Goal: Obtain resource: Download file/media

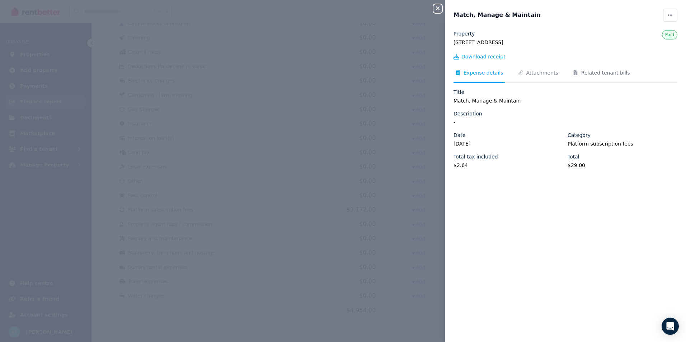
click at [438, 9] on icon "button" at bounding box center [437, 8] width 9 height 6
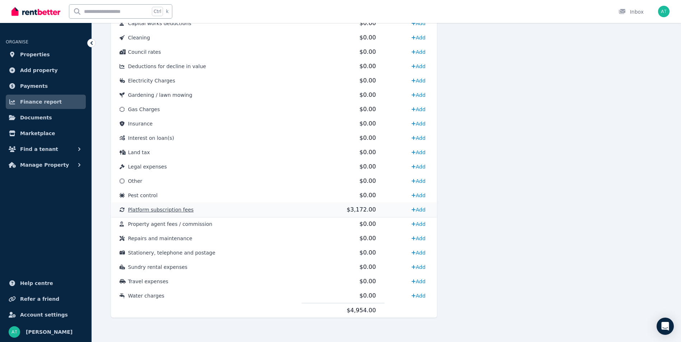
click at [271, 211] on td "Platform subscription fees" at bounding box center [206, 210] width 191 height 14
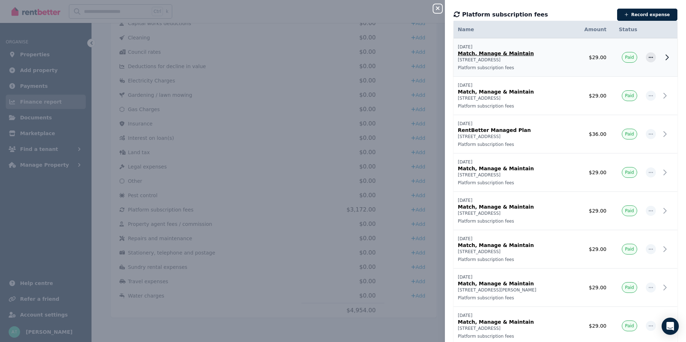
click at [536, 59] on p "[STREET_ADDRESS]" at bounding box center [515, 60] width 114 height 6
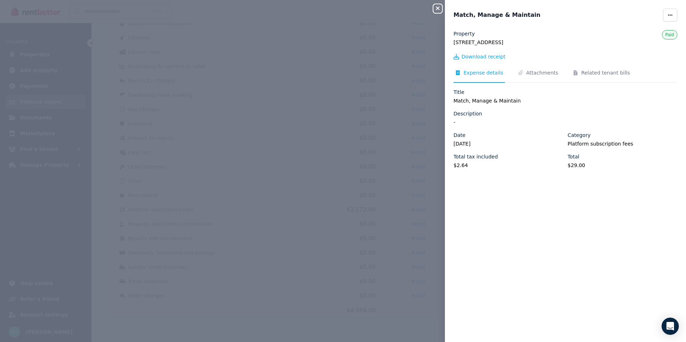
click at [437, 10] on icon "button" at bounding box center [437, 8] width 9 height 6
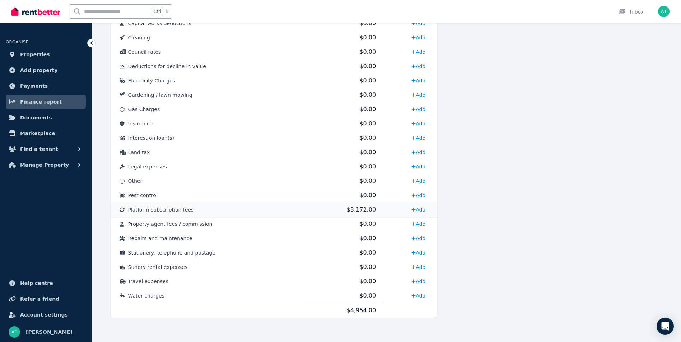
click at [280, 208] on td "Platform subscription fees" at bounding box center [206, 210] width 191 height 14
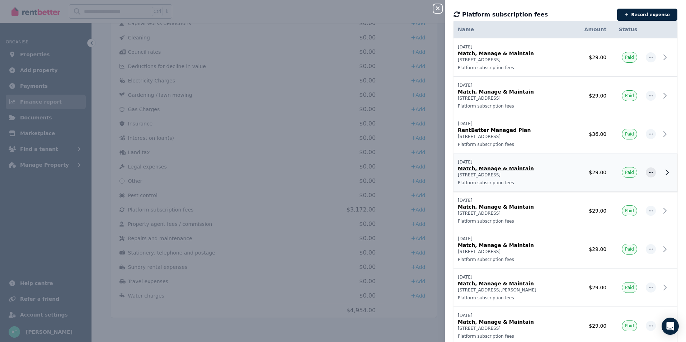
click at [517, 168] on p "Match, Manage & Maintain" at bounding box center [515, 168] width 114 height 7
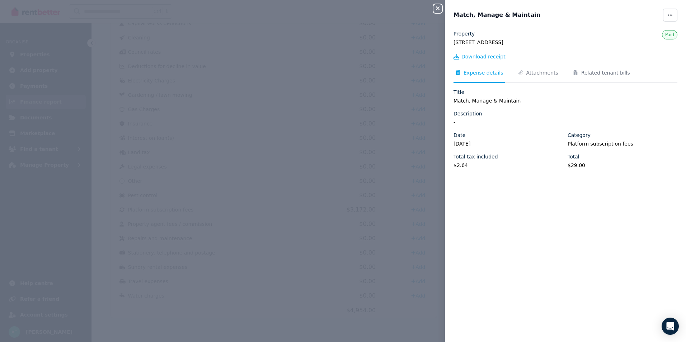
click at [517, 168] on div "Close panel Match, Manage & Maintain Property [STREET_ADDRESS] Download receipt…" at bounding box center [343, 171] width 686 height 342
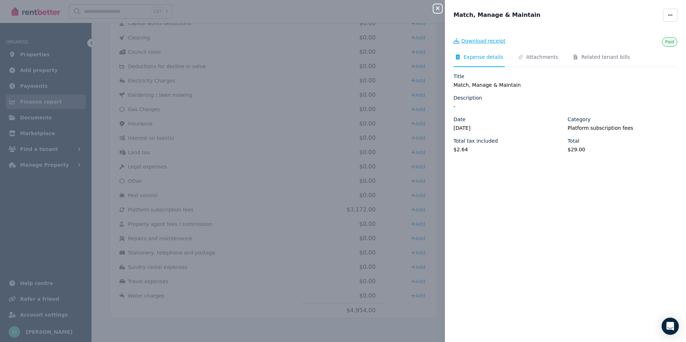
click at [491, 42] on span "Download receipt" at bounding box center [483, 40] width 44 height 7
click at [437, 9] on icon "button" at bounding box center [438, 8] width 4 height 4
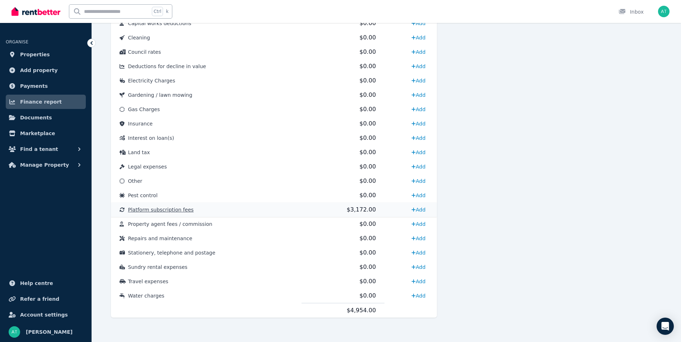
click at [293, 211] on td "Platform subscription fees" at bounding box center [206, 210] width 191 height 14
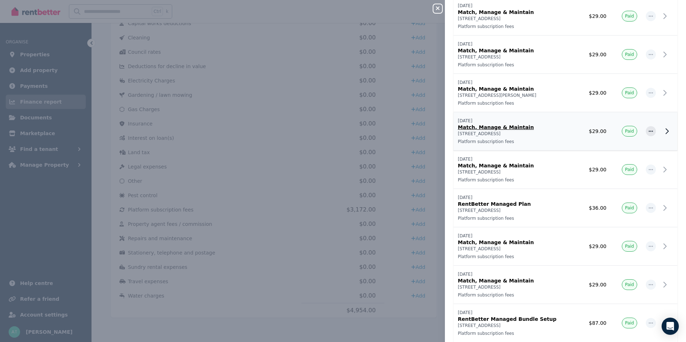
scroll to position [215, 0]
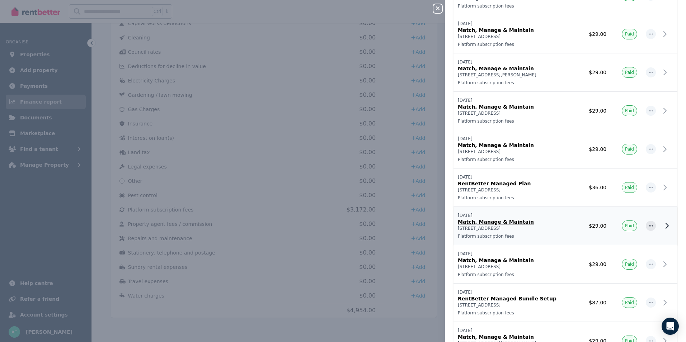
click at [487, 222] on p "Match, Manage & Maintain" at bounding box center [515, 222] width 114 height 7
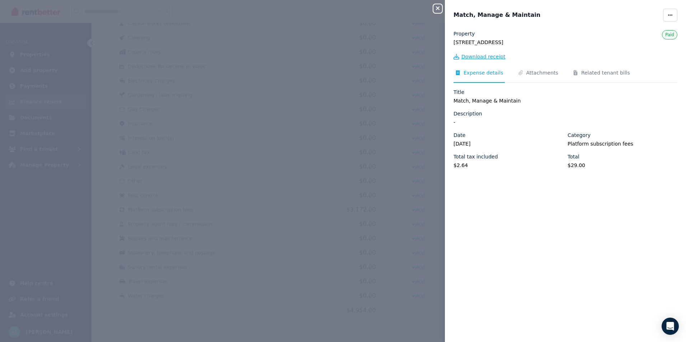
click at [477, 53] on span "Download receipt" at bounding box center [483, 56] width 44 height 7
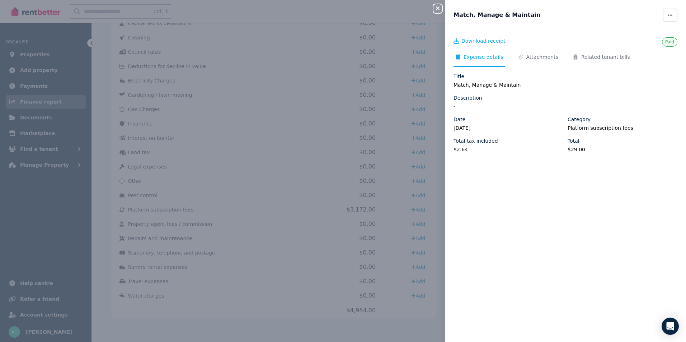
click at [438, 7] on icon "button" at bounding box center [437, 8] width 9 height 6
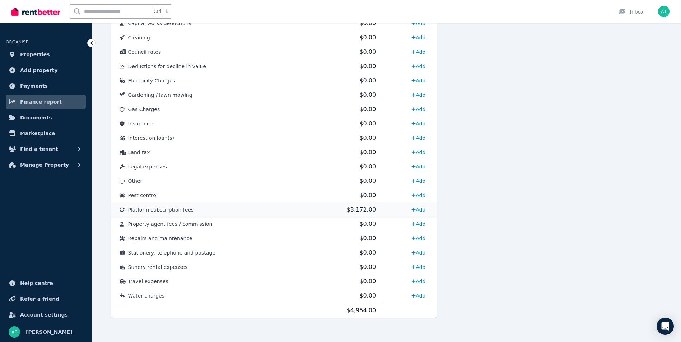
click at [315, 213] on td "$3,172.00" at bounding box center [342, 210] width 83 height 14
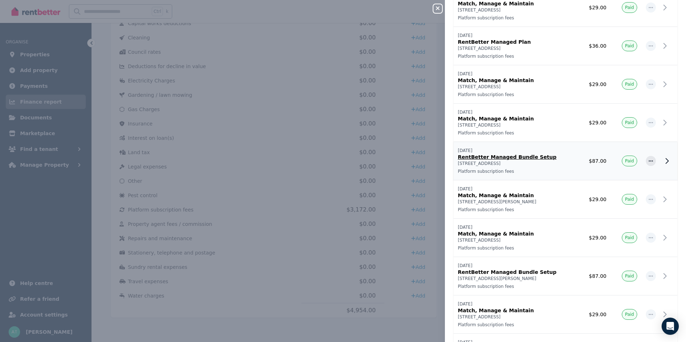
scroll to position [359, 0]
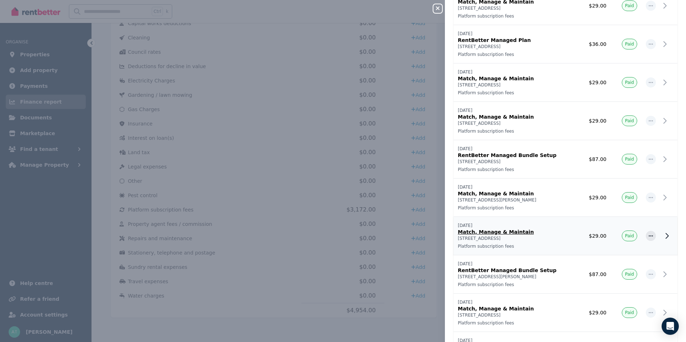
click at [503, 233] on p "Match, Manage & Maintain" at bounding box center [515, 232] width 114 height 7
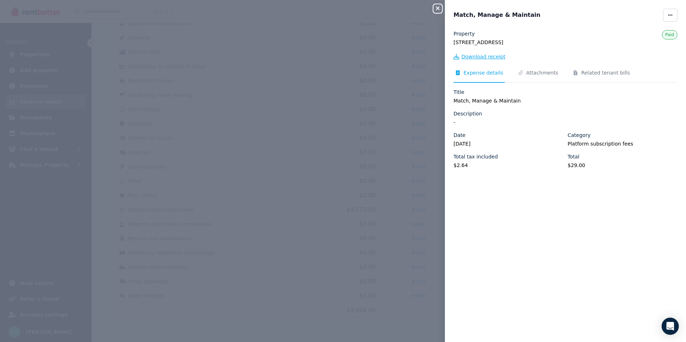
click at [487, 56] on span "Download receipt" at bounding box center [483, 56] width 44 height 7
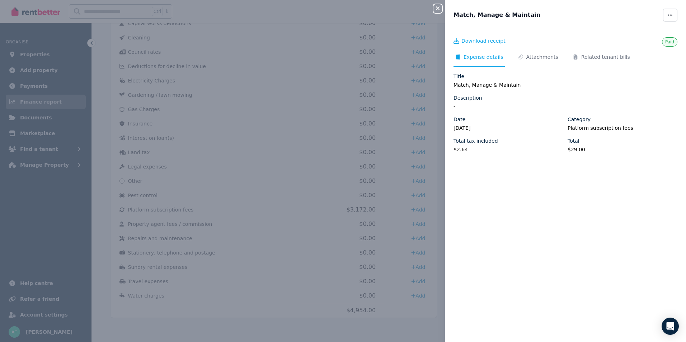
scroll to position [0, 0]
click at [437, 6] on icon "button" at bounding box center [437, 8] width 9 height 6
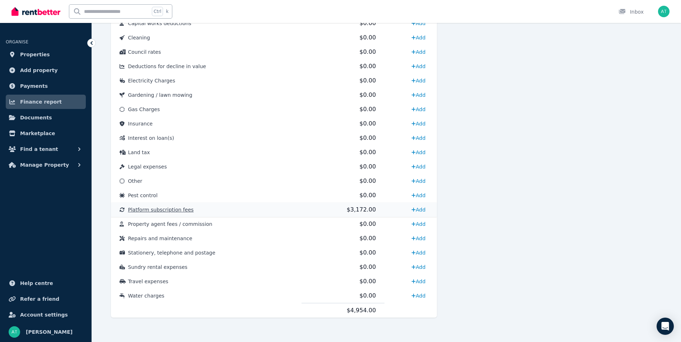
click at [309, 211] on td "$3,172.00" at bounding box center [342, 210] width 83 height 14
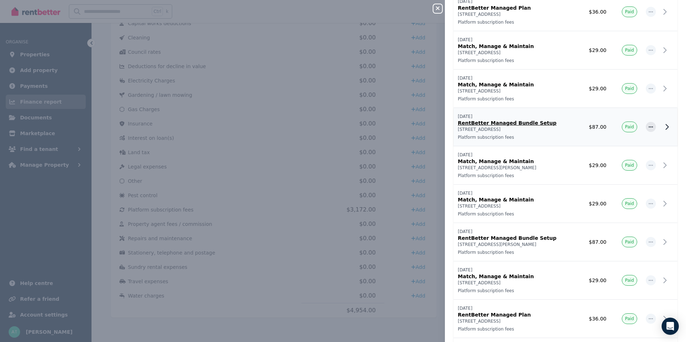
scroll to position [395, 0]
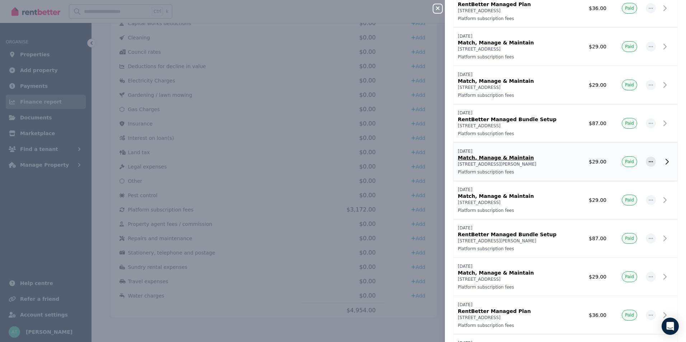
click at [504, 158] on p "Match, Manage & Maintain" at bounding box center [515, 157] width 114 height 7
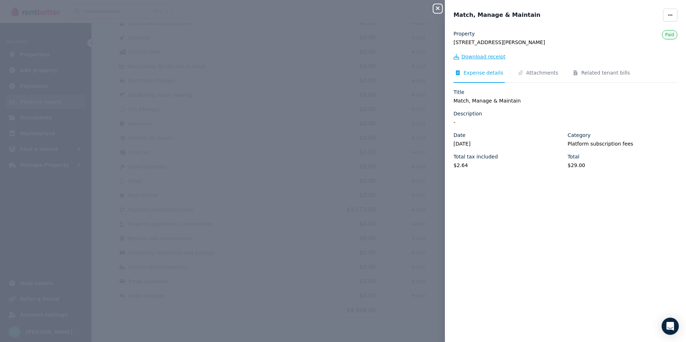
click at [476, 55] on span "Download receipt" at bounding box center [483, 56] width 44 height 7
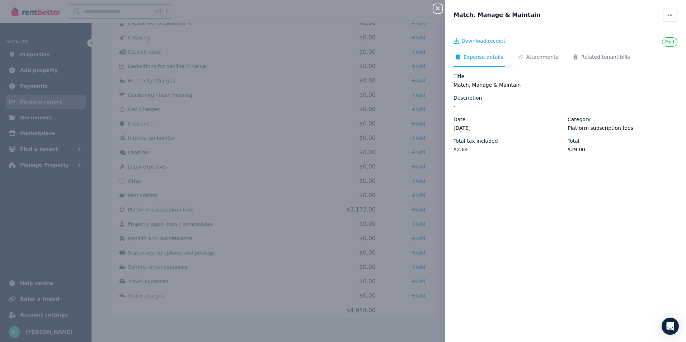
click at [437, 9] on icon "button" at bounding box center [437, 8] width 9 height 6
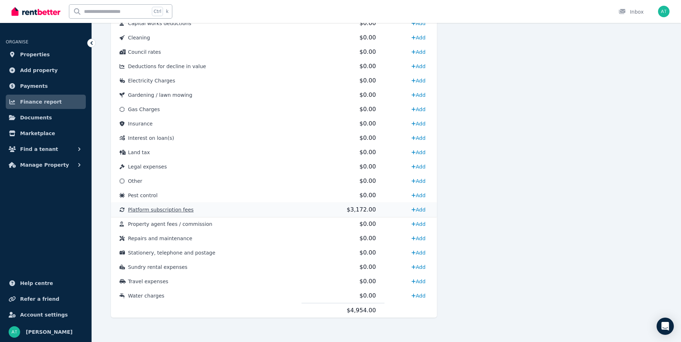
click at [349, 211] on span "$3,172.00" at bounding box center [361, 209] width 29 height 7
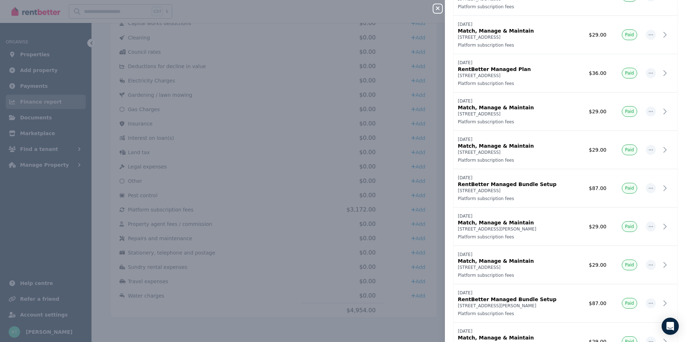
scroll to position [359, 0]
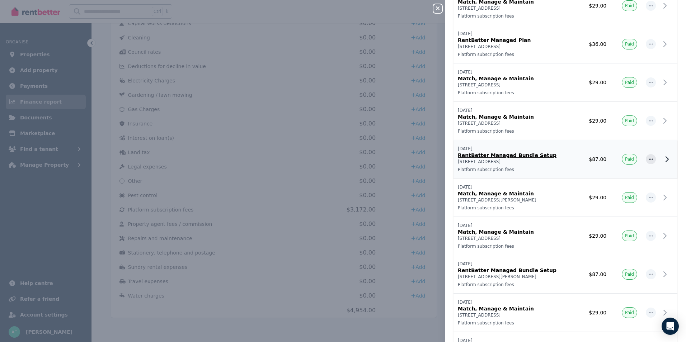
click at [504, 154] on p "RentBetter Managed Bundle Setup" at bounding box center [515, 155] width 114 height 7
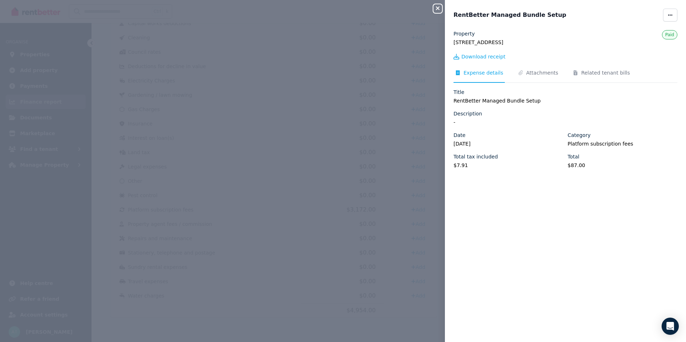
drag, startPoint x: 530, startPoint y: 42, endPoint x: 447, endPoint y: 42, distance: 83.2
click at [447, 42] on div "Property [STREET_ADDRESS] Paid Download receipt Expense details Attachments Rel…" at bounding box center [565, 182] width 241 height 304
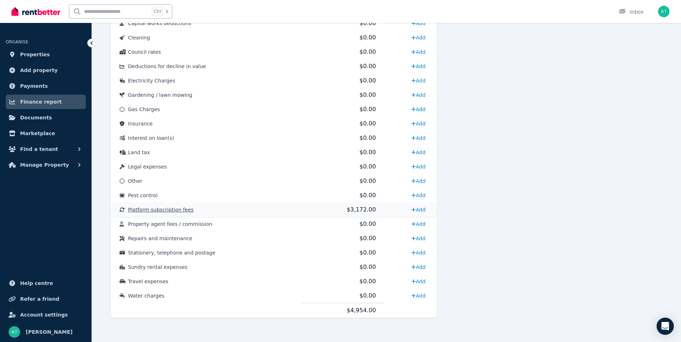
click at [319, 211] on td "$3,172.00" at bounding box center [342, 210] width 83 height 14
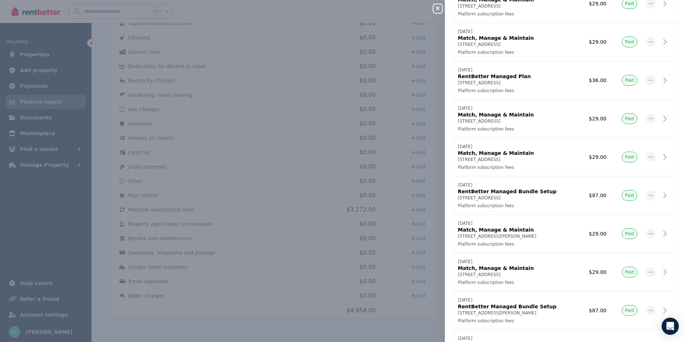
scroll to position [323, 0]
click at [506, 192] on p "RentBetter Managed Bundle Setup" at bounding box center [515, 191] width 114 height 7
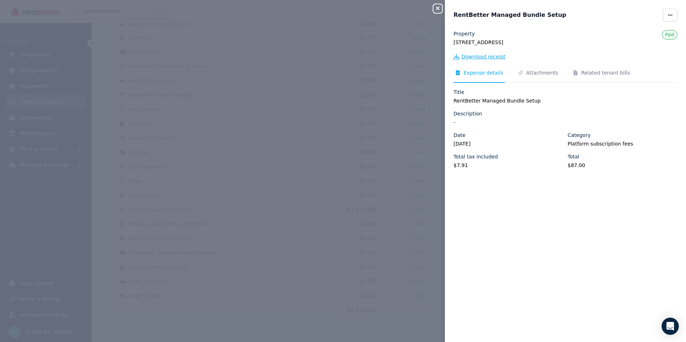
click at [489, 55] on span "Download receipt" at bounding box center [483, 56] width 44 height 7
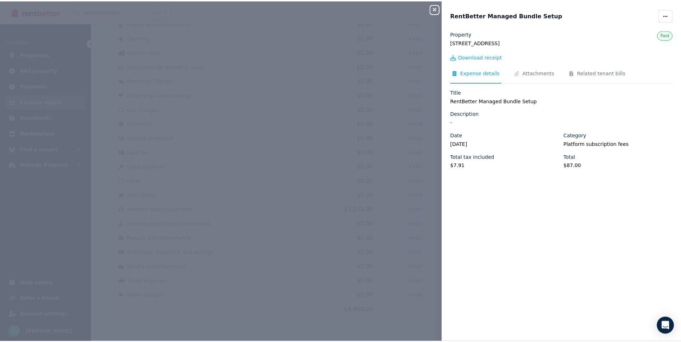
scroll to position [0, 0]
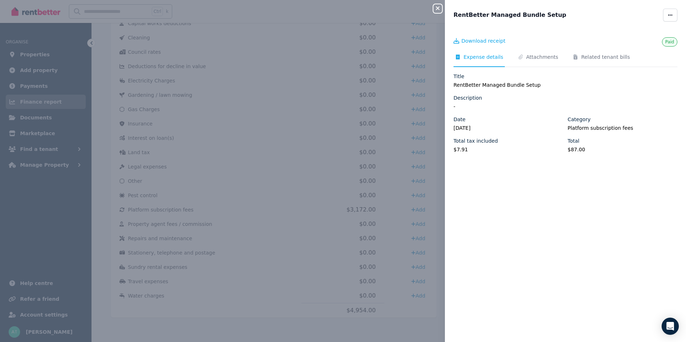
click at [471, 56] on span "Expense details" at bounding box center [484, 56] width 40 height 7
click at [436, 6] on icon "button" at bounding box center [437, 8] width 9 height 6
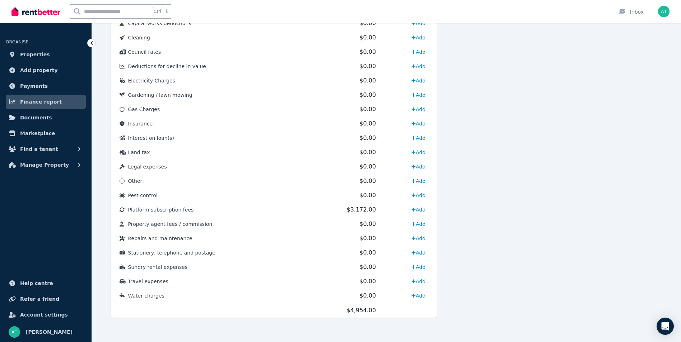
click at [55, 104] on link "Finance report" at bounding box center [46, 102] width 80 height 14
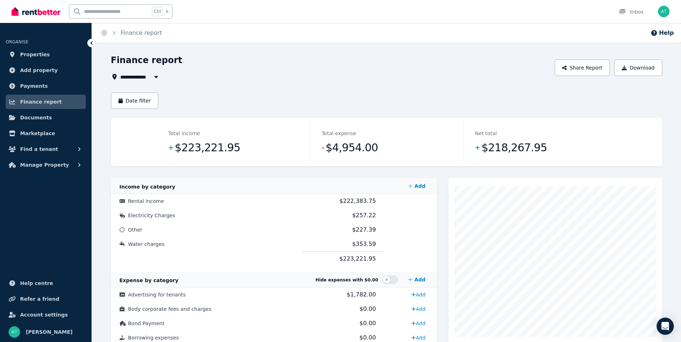
click at [34, 104] on span "Finance report" at bounding box center [41, 102] width 42 height 9
click at [52, 99] on span "Finance report" at bounding box center [41, 102] width 42 height 9
click at [644, 67] on button "Download" at bounding box center [638, 68] width 48 height 17
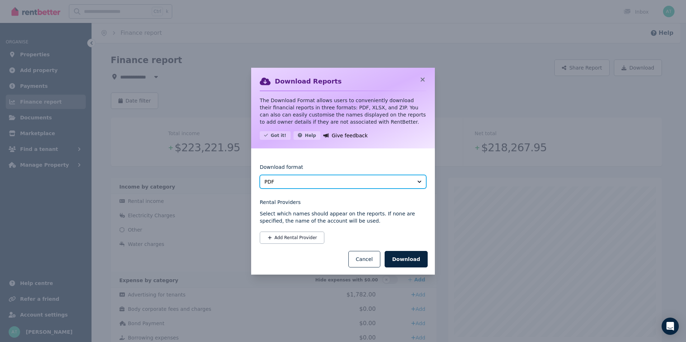
click at [416, 183] on button "PDF" at bounding box center [343, 182] width 166 height 14
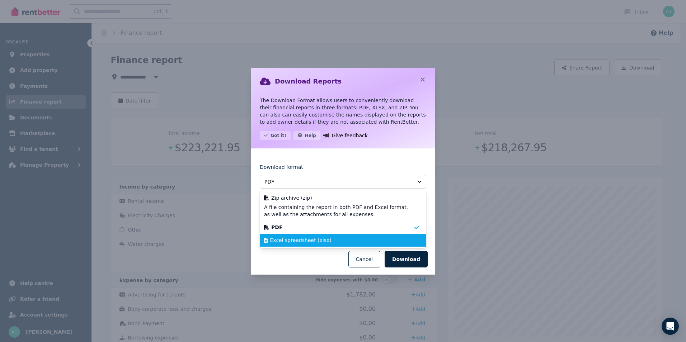
click at [327, 239] on div "Excel spreadsheet (xlsx)" at bounding box center [338, 240] width 149 height 7
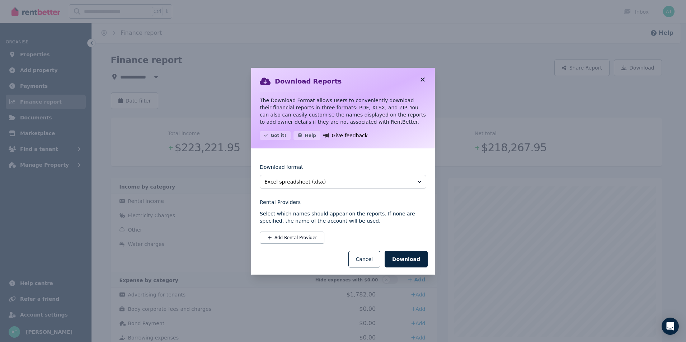
click at [422, 78] on icon at bounding box center [422, 79] width 7 height 6
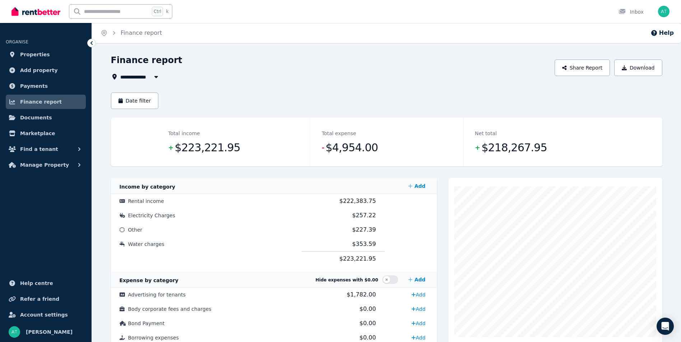
click at [422, 78] on div "Download Reports The Download Format allows users to conveniently download thei…" at bounding box center [340, 171] width 174 height 197
click at [648, 69] on button "Download" at bounding box center [638, 68] width 48 height 17
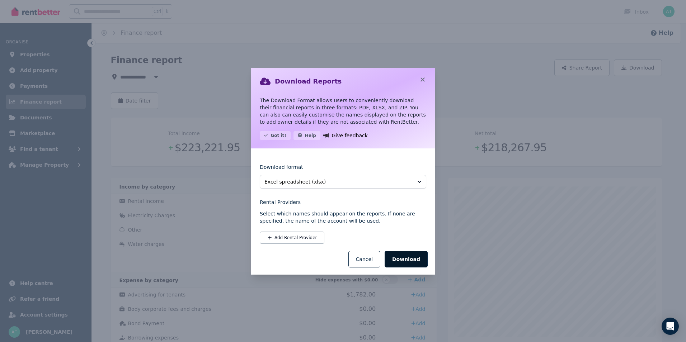
click at [404, 259] on button "Download" at bounding box center [406, 259] width 43 height 17
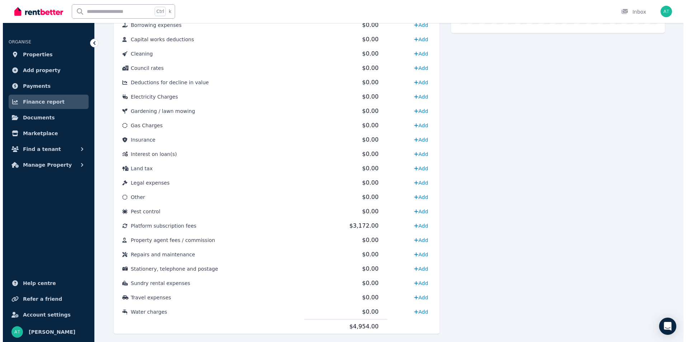
scroll to position [329, 0]
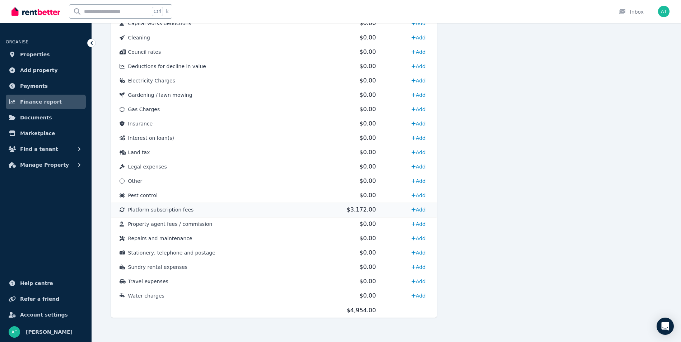
click at [349, 209] on span "$3,172.00" at bounding box center [361, 209] width 29 height 7
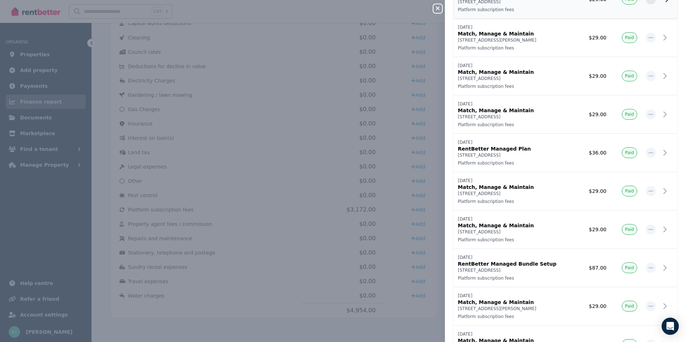
scroll to position [251, 0]
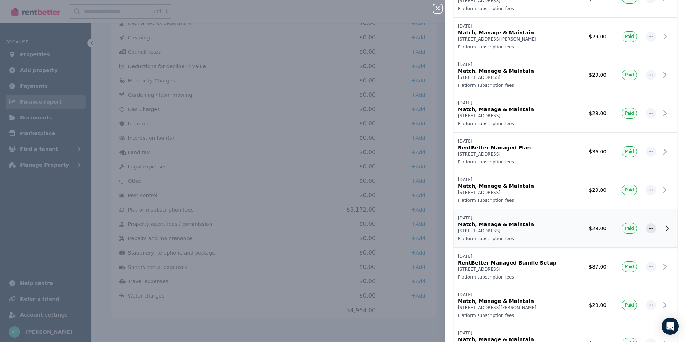
click at [501, 226] on p "Match, Manage & Maintain" at bounding box center [515, 224] width 114 height 7
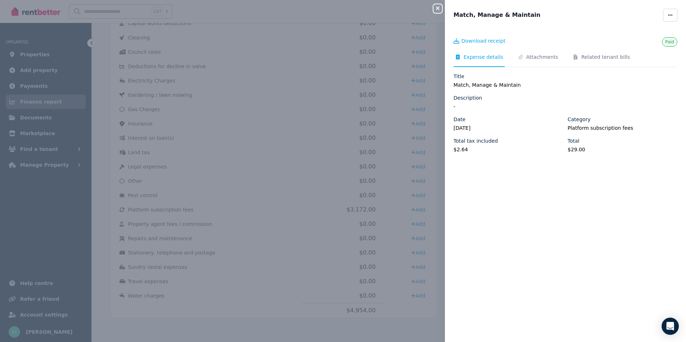
scroll to position [0, 0]
click at [491, 41] on span "Download receipt" at bounding box center [483, 40] width 44 height 7
click at [438, 8] on icon "button" at bounding box center [438, 8] width 4 height 4
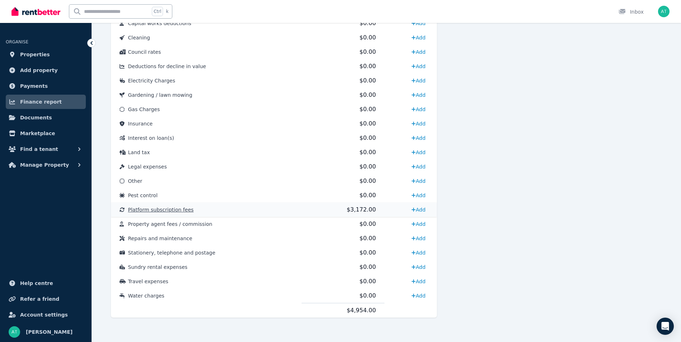
click at [332, 213] on td "$3,172.00" at bounding box center [342, 210] width 83 height 14
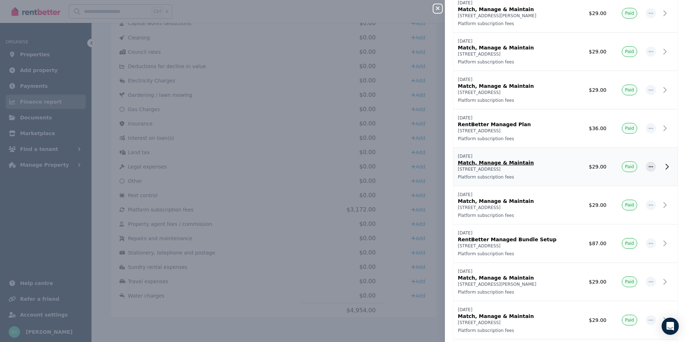
scroll to position [287, 0]
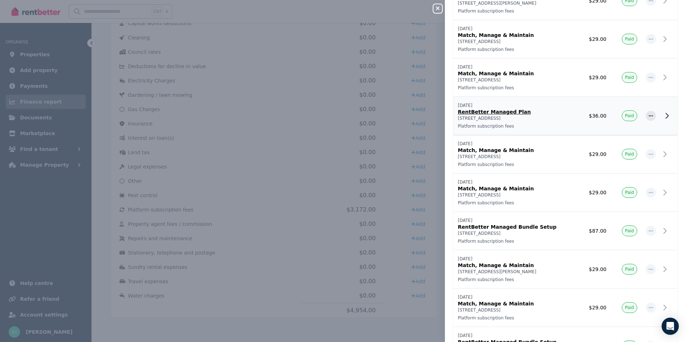
click at [511, 111] on p "RentBetter Managed Plan" at bounding box center [515, 111] width 114 height 7
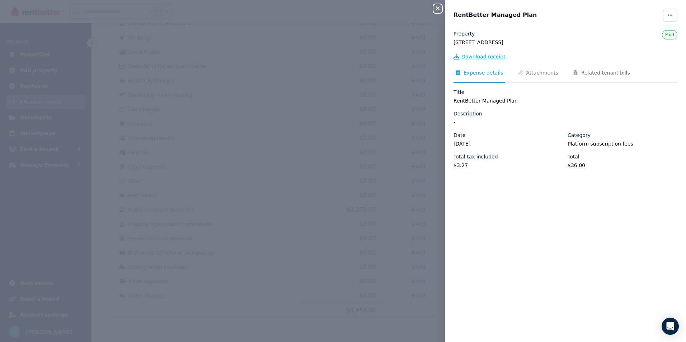
click at [494, 56] on span "Download receipt" at bounding box center [483, 56] width 44 height 7
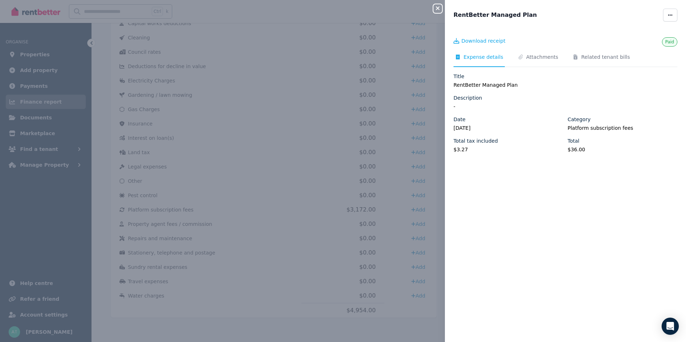
scroll to position [0, 0]
click at [440, 9] on icon "button" at bounding box center [437, 8] width 9 height 6
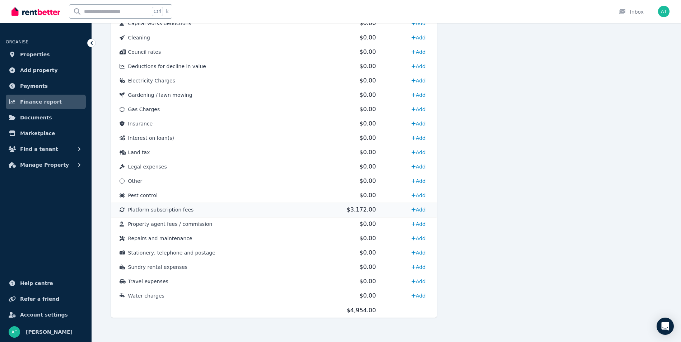
click at [384, 210] on td "Add" at bounding box center [410, 210] width 52 height 14
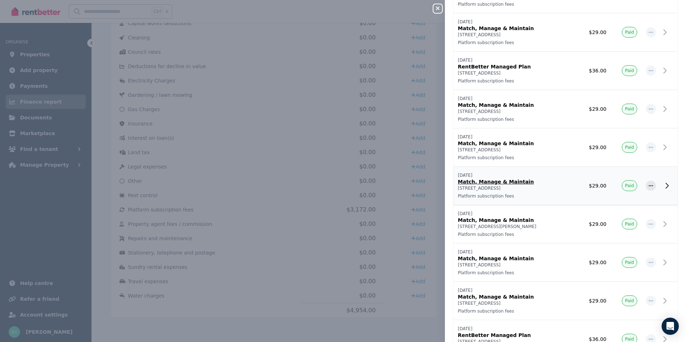
scroll to position [72, 0]
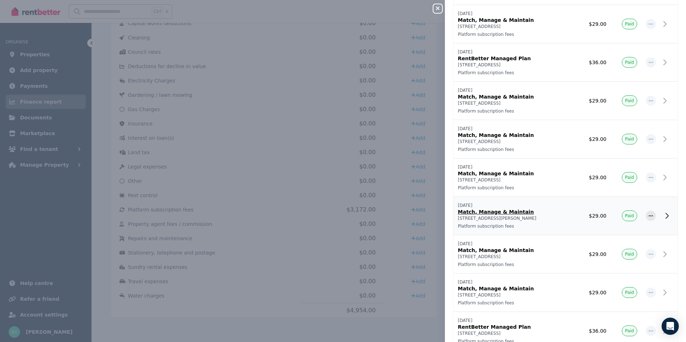
click at [487, 212] on p "Match, Manage & Maintain" at bounding box center [515, 211] width 114 height 7
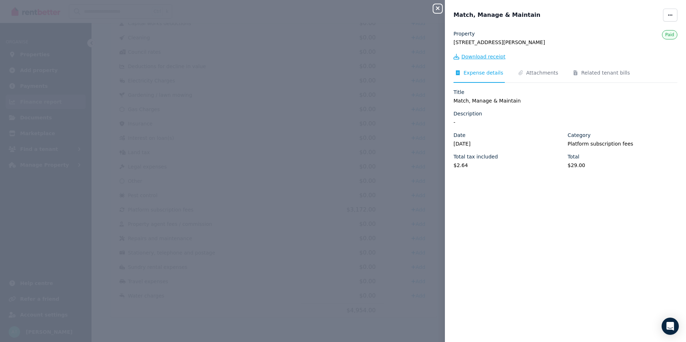
click at [474, 57] on span "Download receipt" at bounding box center [483, 56] width 44 height 7
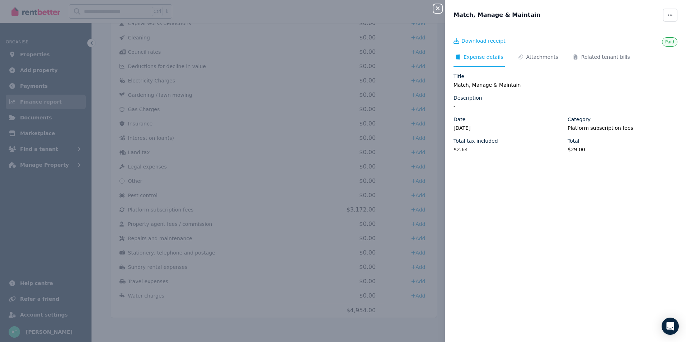
scroll to position [0, 0]
click at [439, 9] on icon "button" at bounding box center [437, 8] width 9 height 6
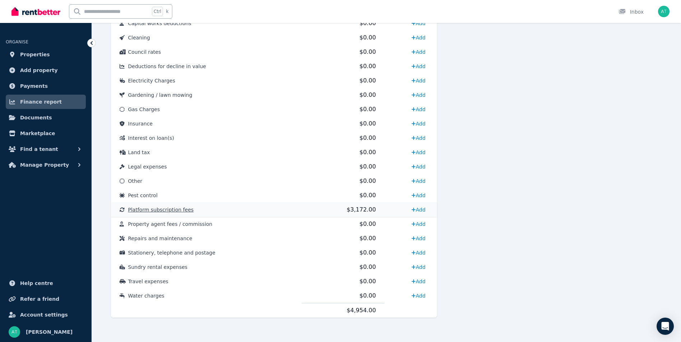
click at [341, 210] on td "$3,172.00" at bounding box center [342, 210] width 83 height 14
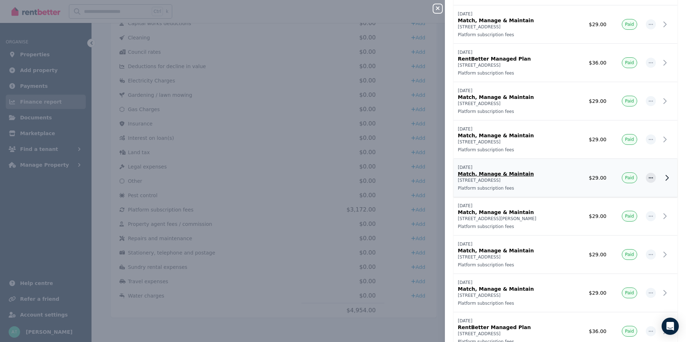
scroll to position [72, 0]
click at [481, 250] on p "Match, Manage & Maintain" at bounding box center [515, 250] width 114 height 7
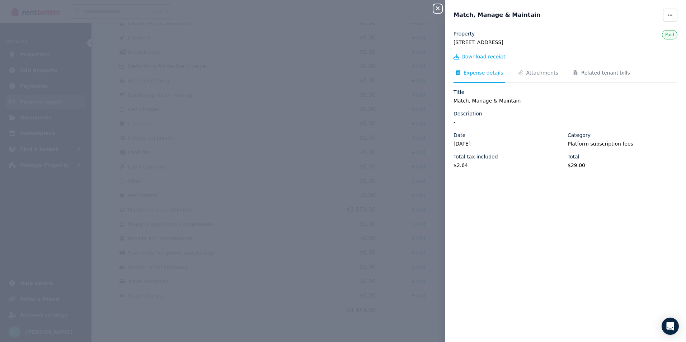
click at [488, 56] on span "Download receipt" at bounding box center [483, 56] width 44 height 7
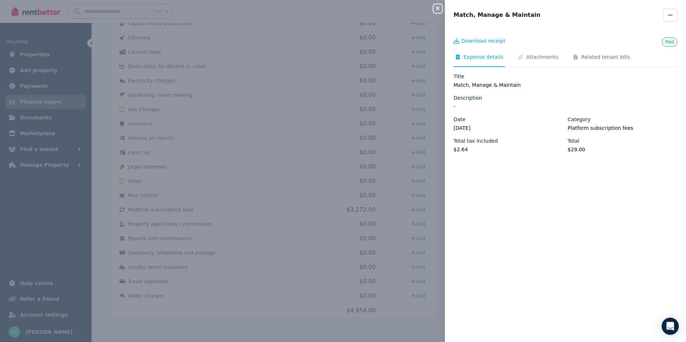
click at [437, 9] on icon "button" at bounding box center [438, 8] width 4 height 4
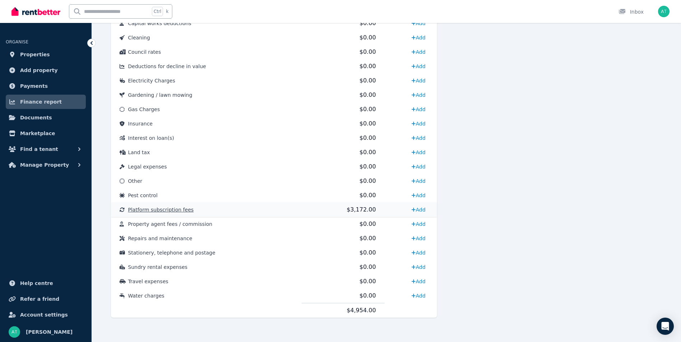
click at [290, 213] on td "Platform subscription fees" at bounding box center [206, 210] width 191 height 14
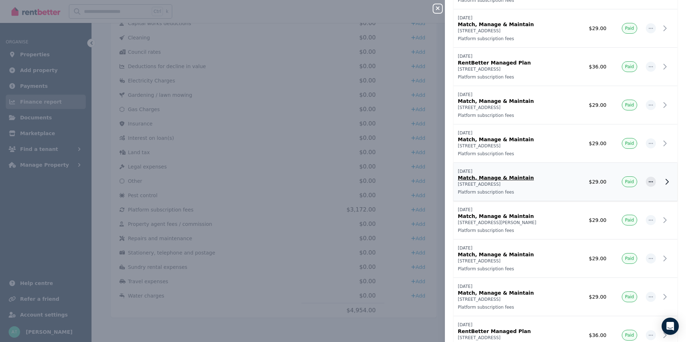
scroll to position [72, 0]
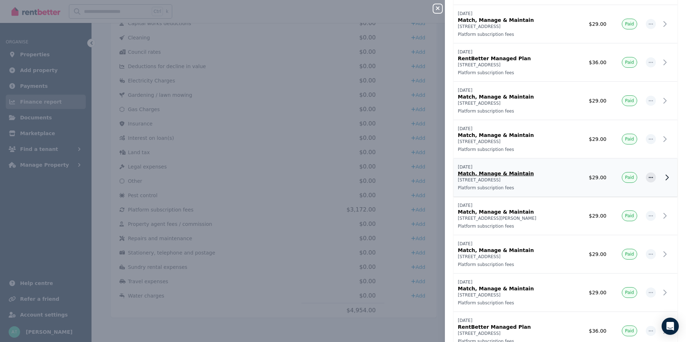
click at [513, 175] on p "Match, Manage & Maintain" at bounding box center [515, 173] width 114 height 7
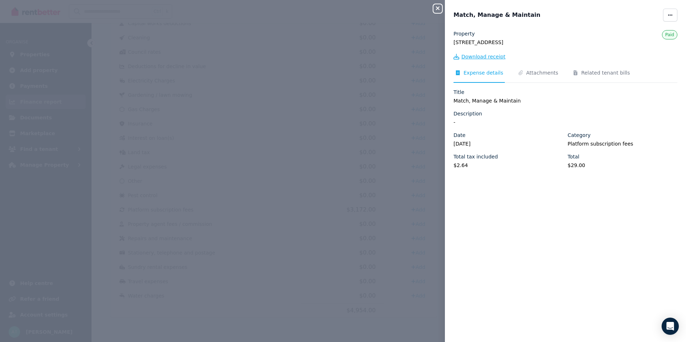
click at [491, 57] on span "Download receipt" at bounding box center [483, 56] width 44 height 7
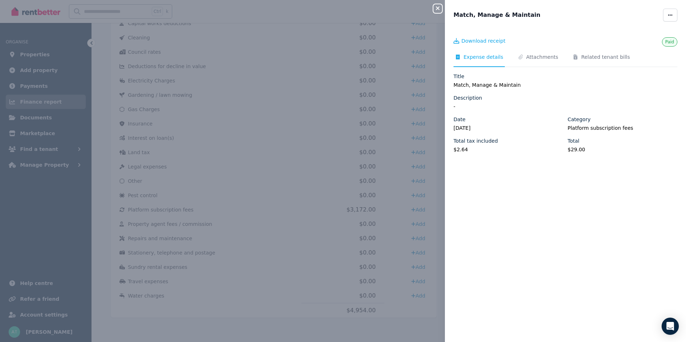
click at [437, 8] on icon "button" at bounding box center [438, 8] width 4 height 4
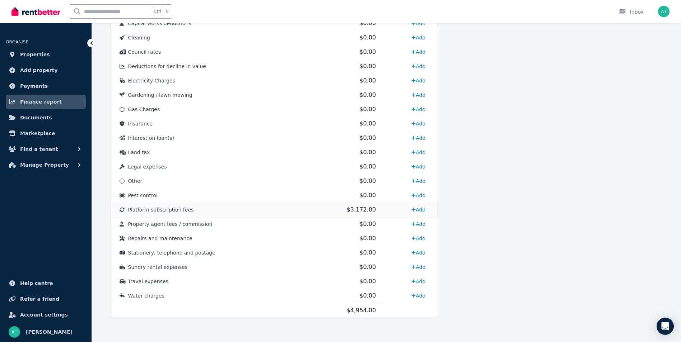
click at [353, 213] on td "$3,172.00" at bounding box center [342, 210] width 83 height 14
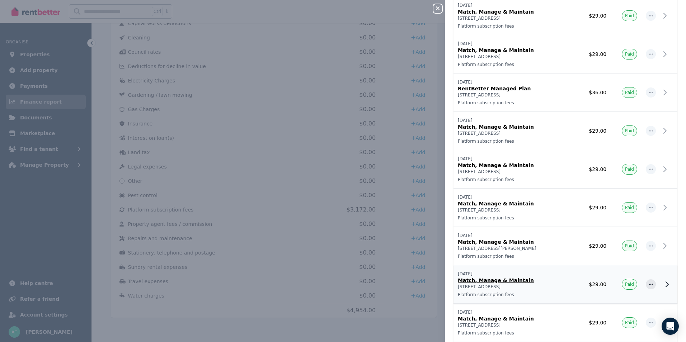
scroll to position [72, 0]
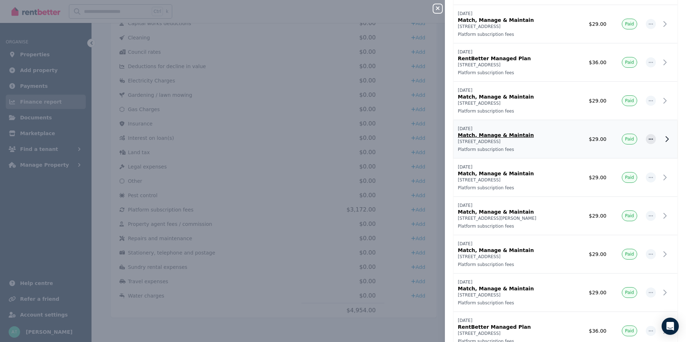
click at [511, 137] on p "Match, Manage & Maintain" at bounding box center [515, 135] width 114 height 7
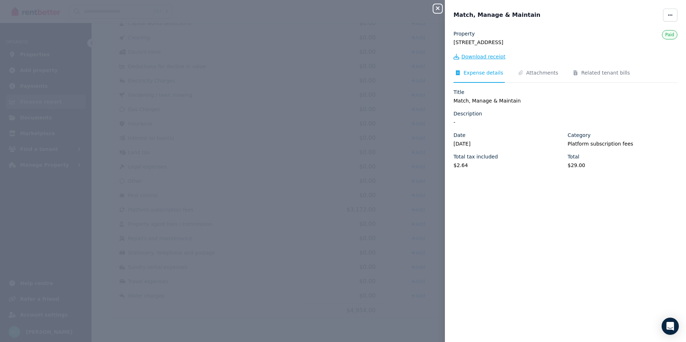
click at [497, 56] on span "Download receipt" at bounding box center [483, 56] width 44 height 7
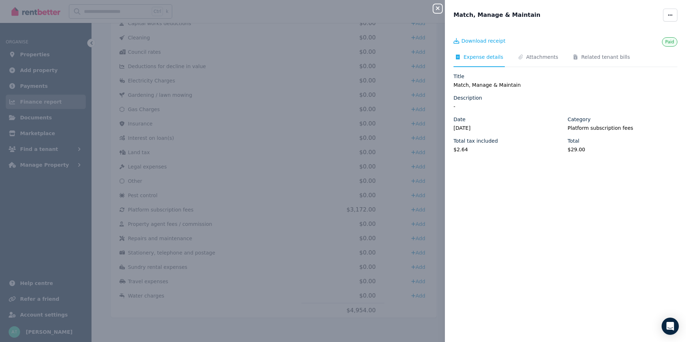
click at [436, 9] on icon "button" at bounding box center [437, 8] width 9 height 6
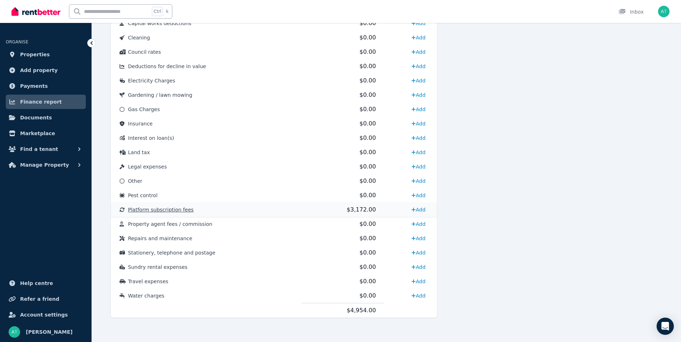
click at [323, 212] on td "$3,172.00" at bounding box center [342, 210] width 83 height 14
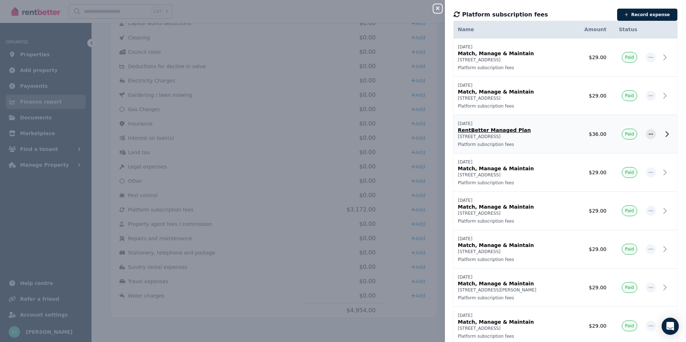
click at [496, 131] on p "RentBetter Managed Plan" at bounding box center [515, 130] width 114 height 7
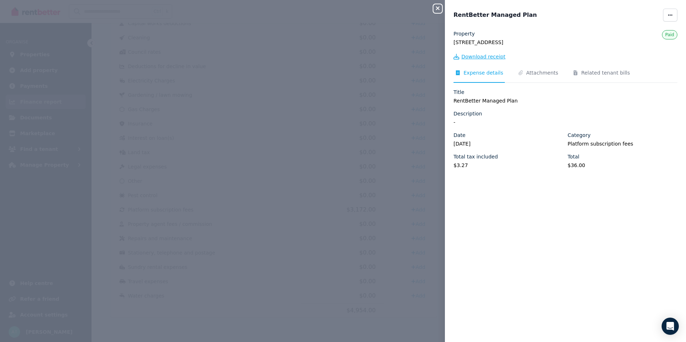
click at [485, 56] on span "Download receipt" at bounding box center [483, 56] width 44 height 7
